Goal: Information Seeking & Learning: Learn about a topic

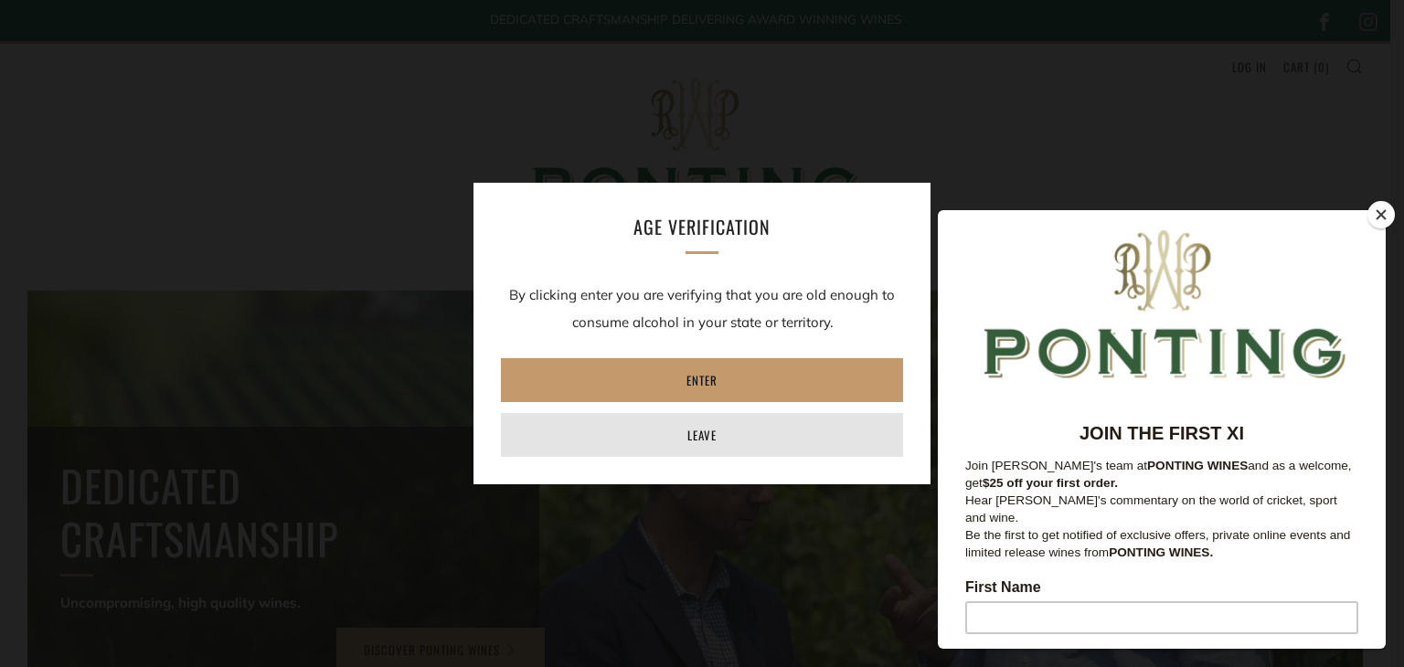
click at [729, 429] on link "Leave" at bounding box center [702, 435] width 402 height 44
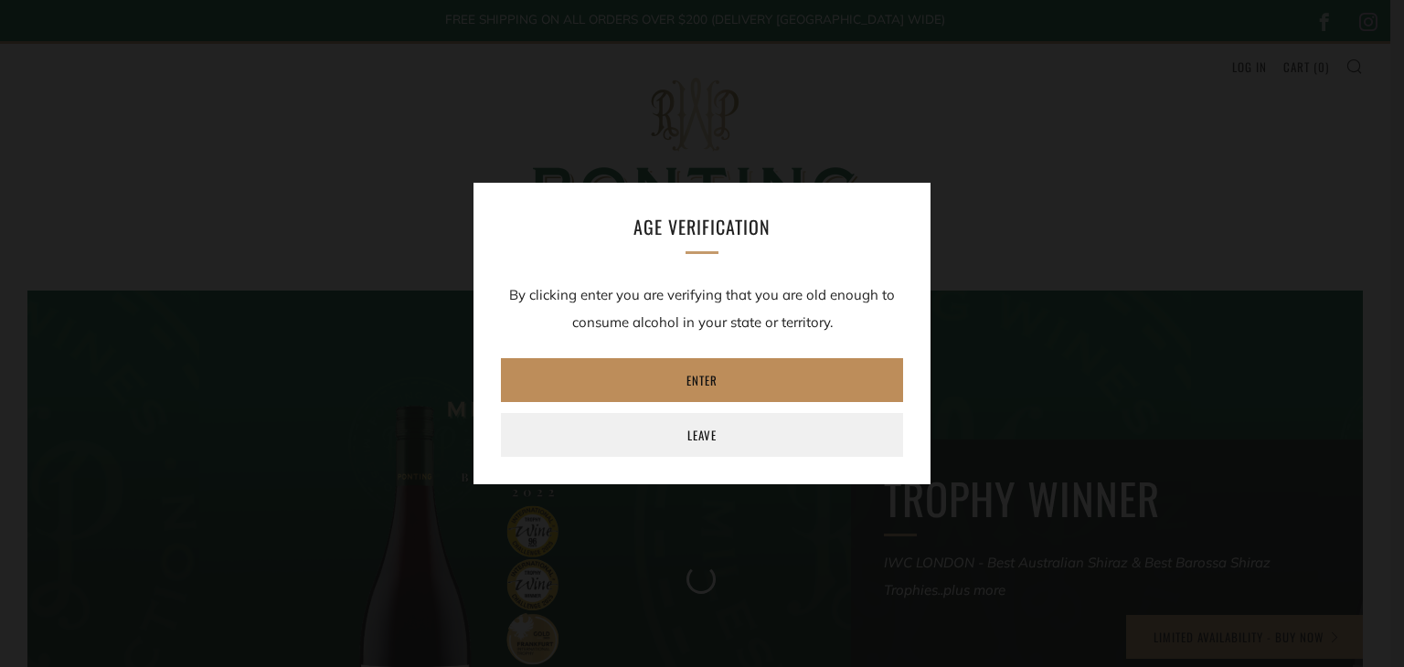
click at [734, 384] on link "Enter" at bounding box center [702, 380] width 402 height 44
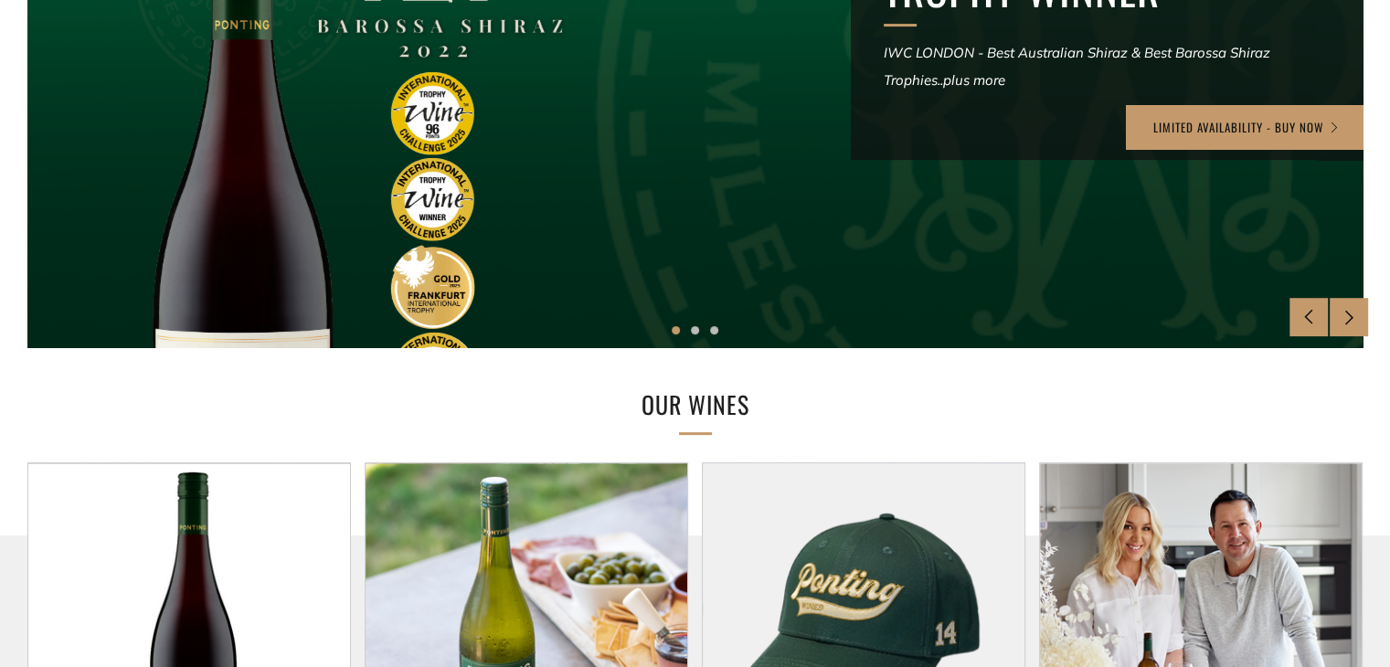
scroll to position [731, 0]
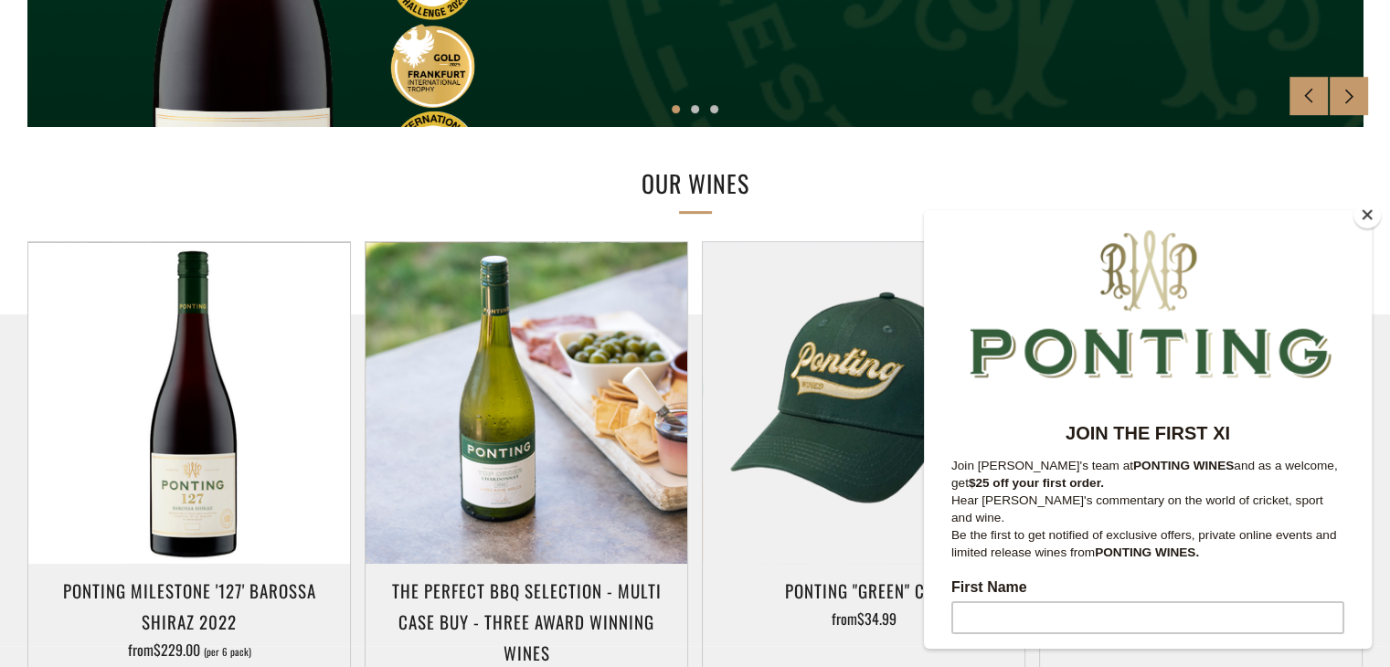
click at [1365, 217] on button "Close" at bounding box center [1367, 214] width 27 height 27
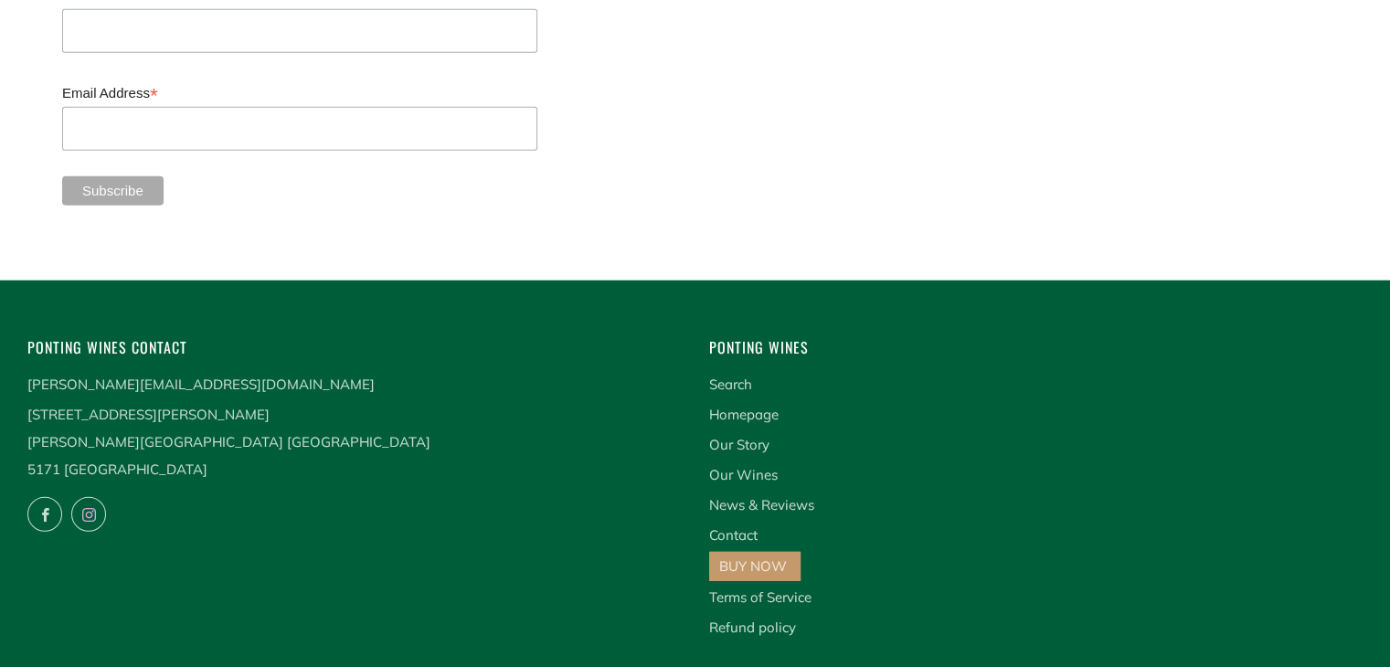
scroll to position [4934, 0]
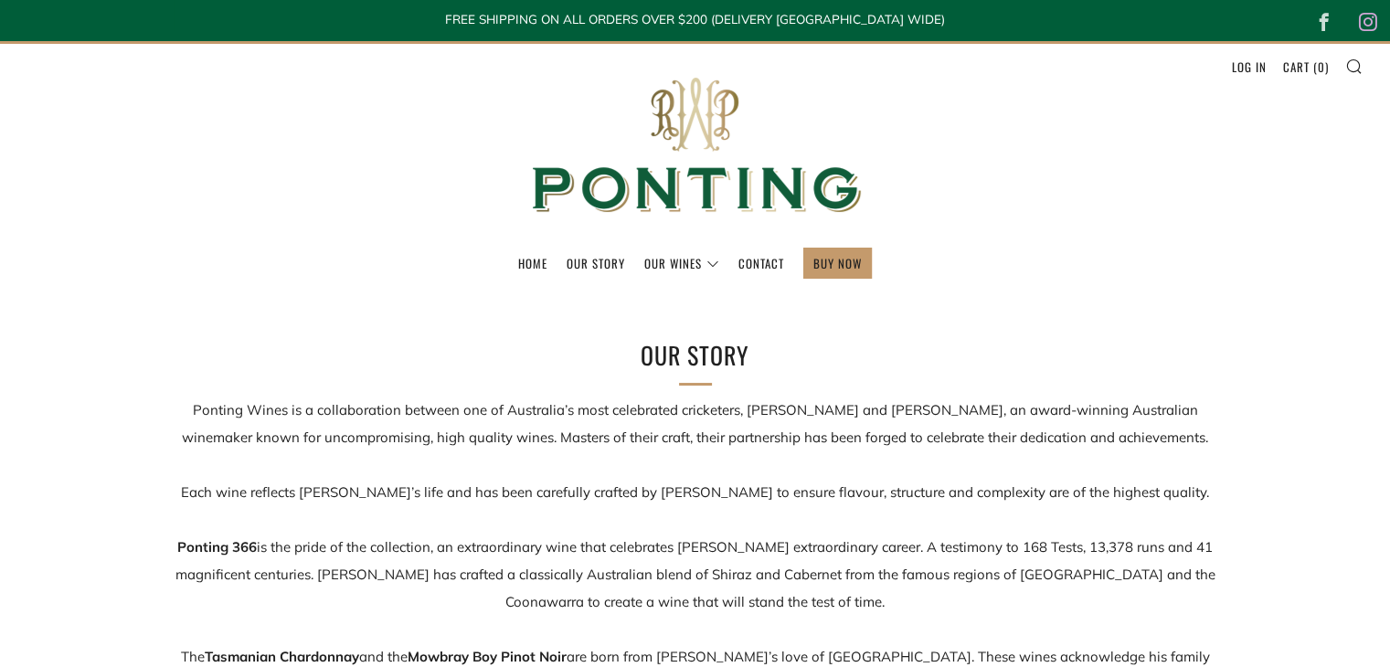
scroll to position [366, 0]
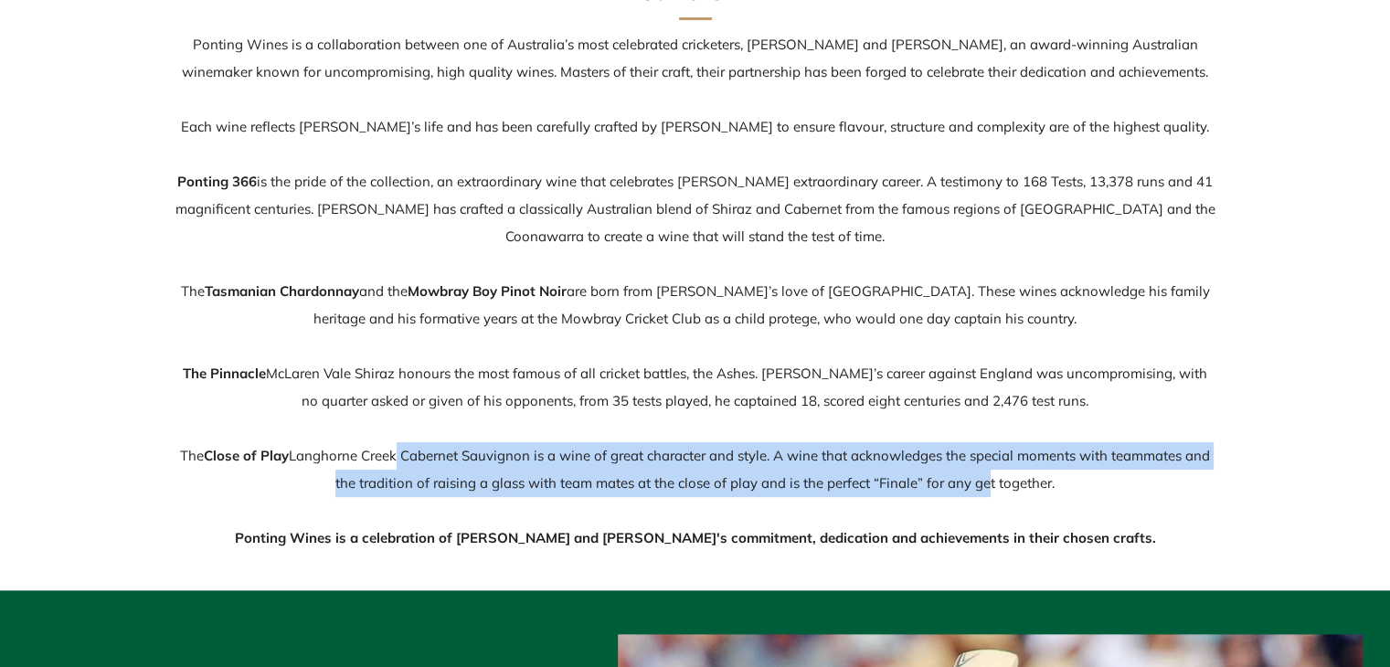
drag, startPoint x: 980, startPoint y: 484, endPoint x: 388, endPoint y: 460, distance: 591.9
click at [388, 460] on p "Ponting Wines is a collaboration between one of Australia’s most celebrated cri…" at bounding box center [696, 291] width 1042 height 521
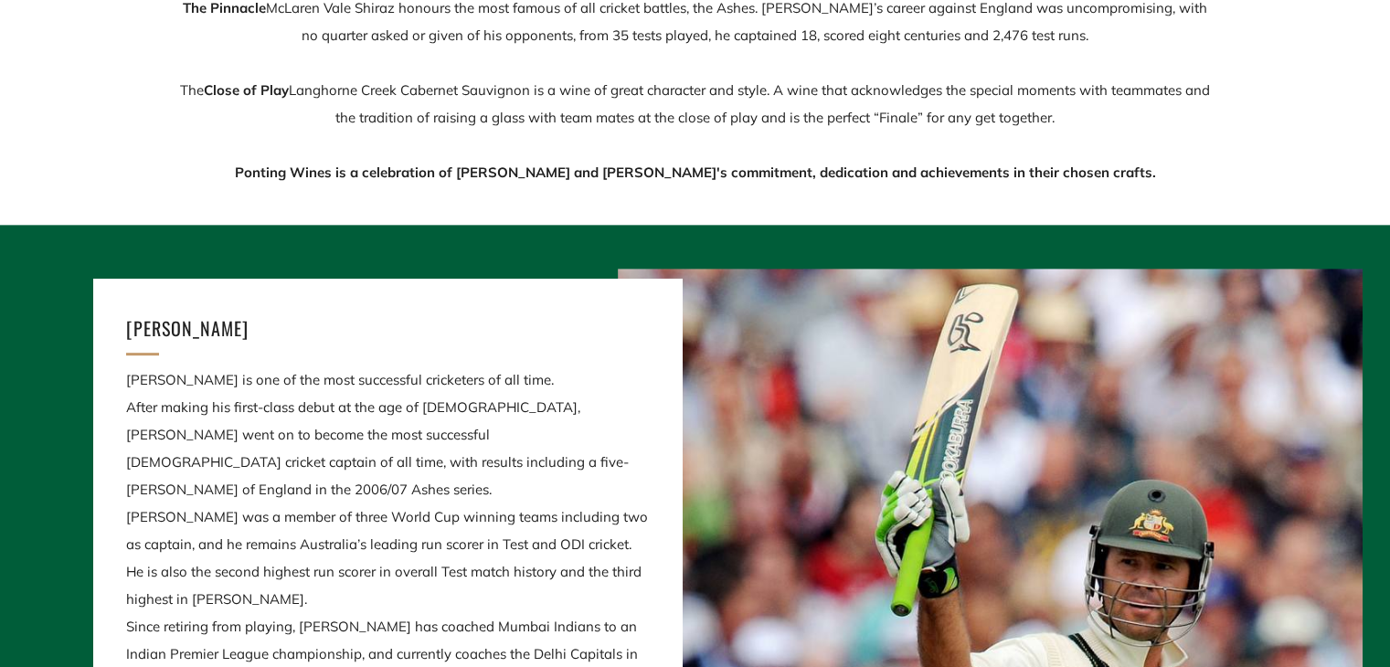
scroll to position [1097, 0]
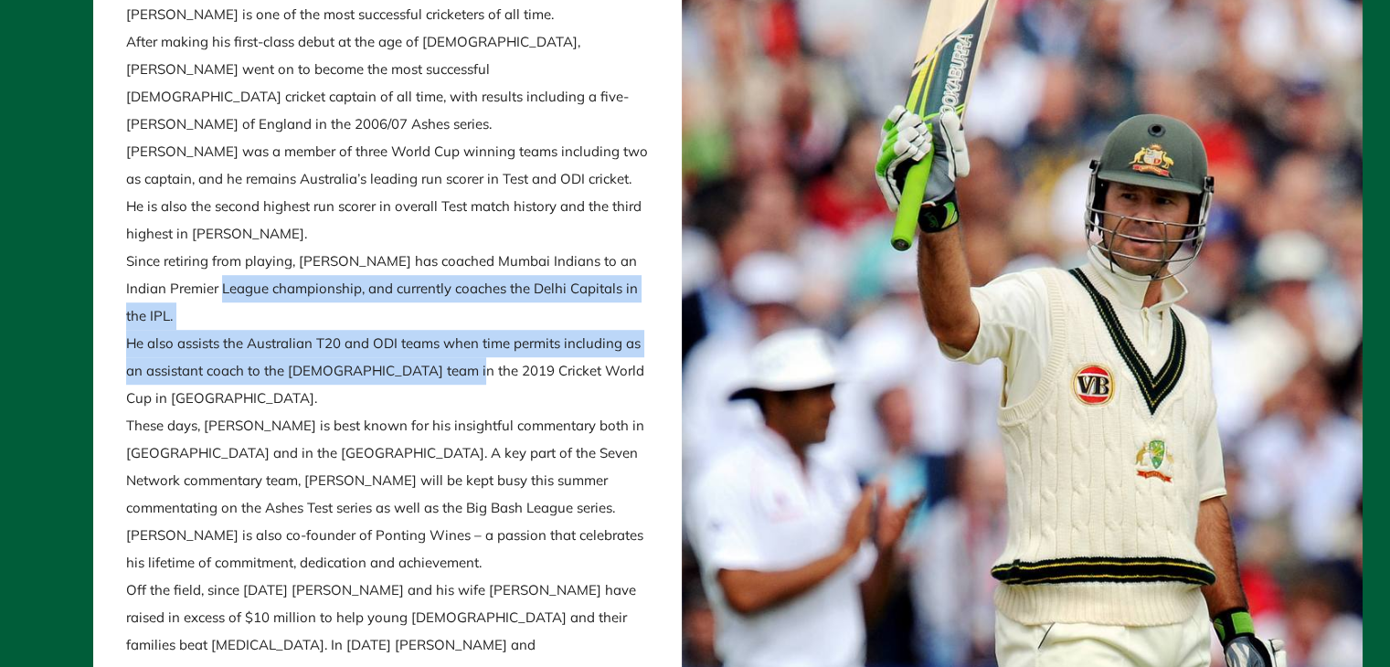
drag, startPoint x: 444, startPoint y: 373, endPoint x: 236, endPoint y: 304, distance: 219.4
click at [236, 304] on p "[PERSON_NAME] is one of the most successful cricketers of all time. After makin…" at bounding box center [387, 385] width 523 height 768
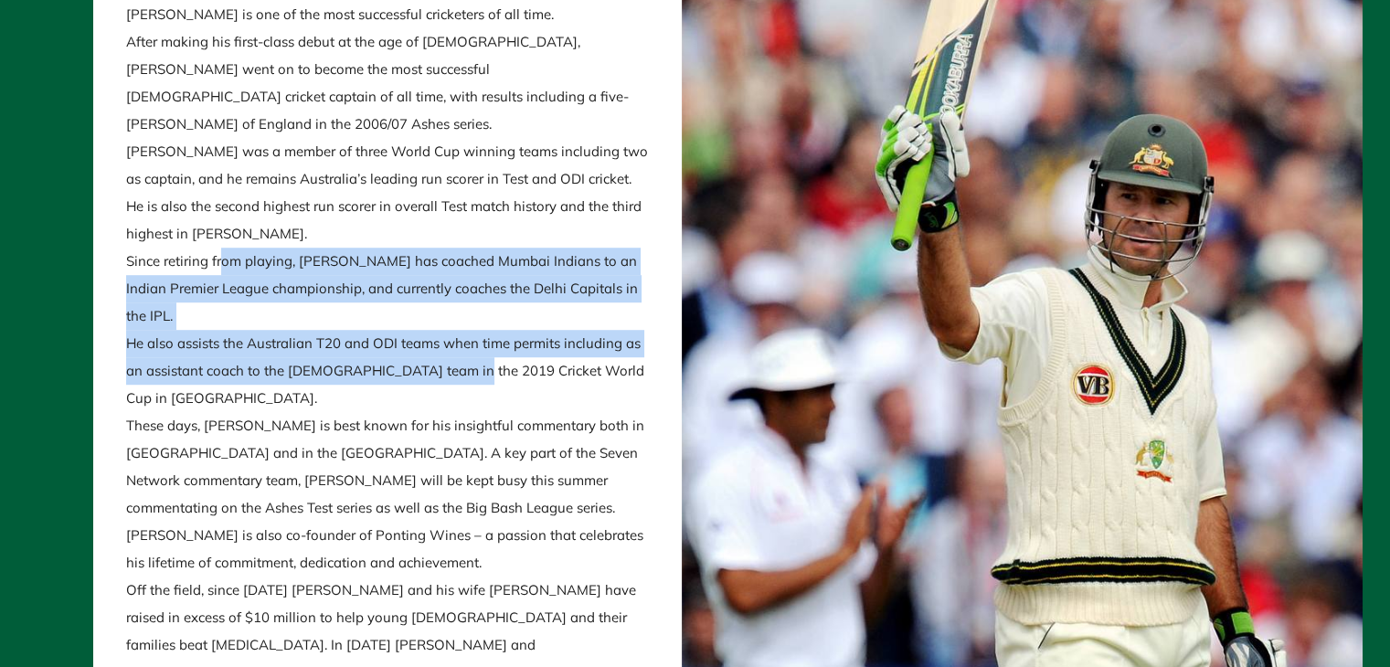
drag, startPoint x: 456, startPoint y: 360, endPoint x: 221, endPoint y: 289, distance: 245.5
click at [221, 289] on p "[PERSON_NAME] is one of the most successful cricketers of all time. After makin…" at bounding box center [387, 385] width 523 height 768
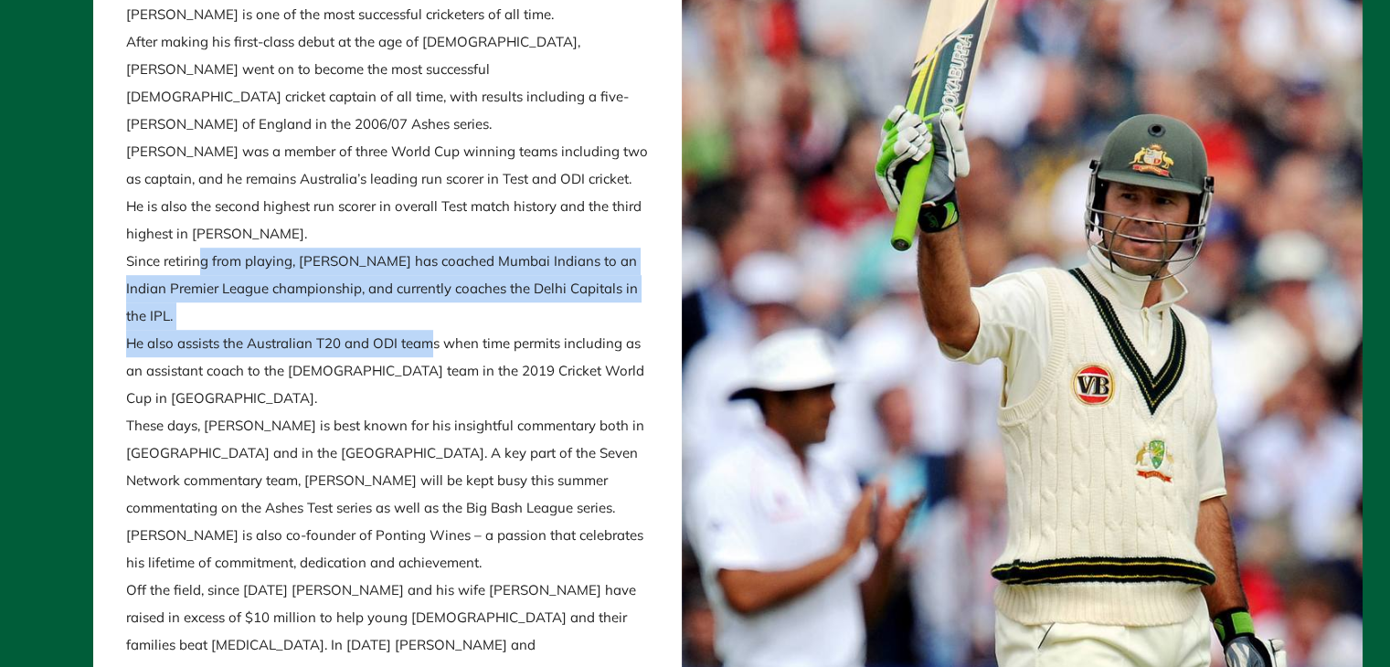
drag, startPoint x: 204, startPoint y: 286, endPoint x: 433, endPoint y: 351, distance: 238.4
click at [433, 351] on p "[PERSON_NAME] is one of the most successful cricketers of all time. After makin…" at bounding box center [387, 385] width 523 height 768
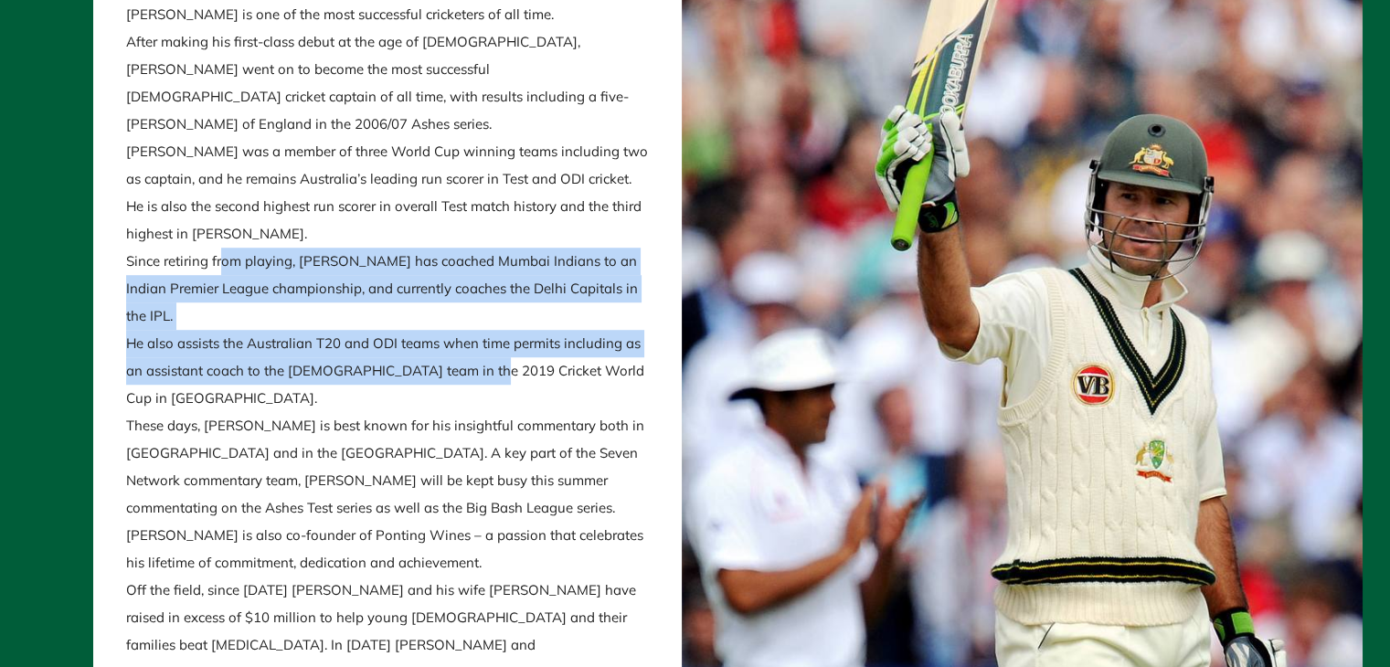
drag, startPoint x: 479, startPoint y: 357, endPoint x: 220, endPoint y: 286, distance: 268.3
click at [220, 286] on p "[PERSON_NAME] is one of the most successful cricketers of all time. After makin…" at bounding box center [387, 385] width 523 height 768
click at [276, 324] on p "[PERSON_NAME] is one of the most successful cricketers of all time. After makin…" at bounding box center [387, 385] width 523 height 768
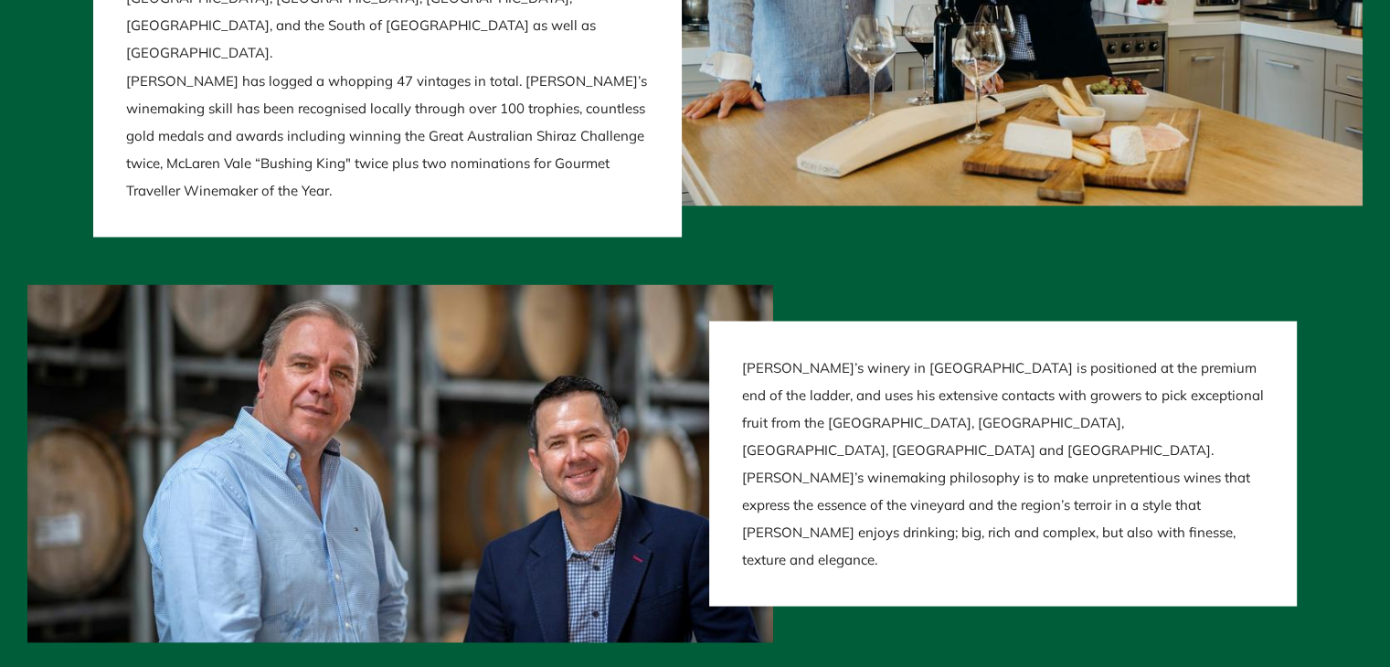
scroll to position [3780, 0]
